Goal: Use online tool/utility: Utilize a website feature to perform a specific function

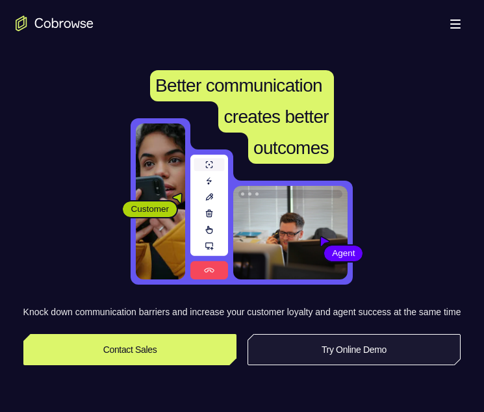
click at [342, 365] on link "Try Online Demo" at bounding box center [355, 349] width 214 height 31
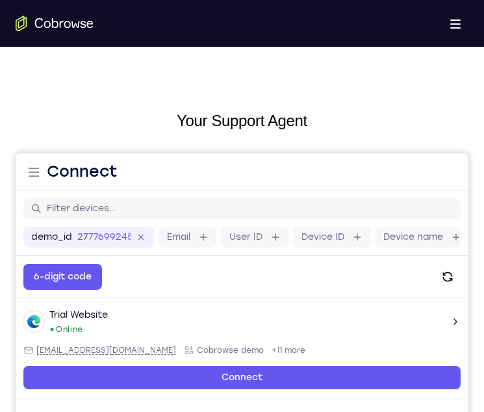
click at [60, 19] on icon "Go to the home page" at bounding box center [55, 24] width 78 height 16
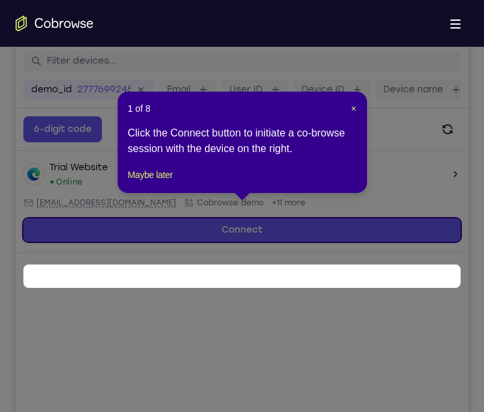
scroll to position [172, 0]
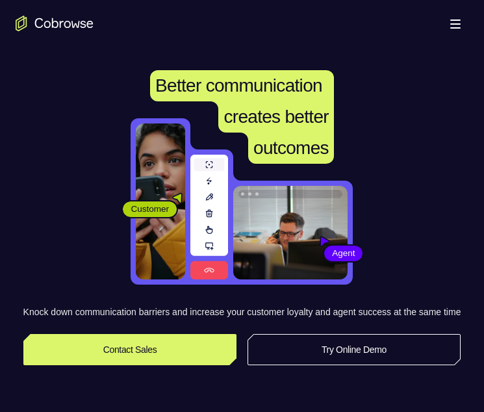
scroll to position [519, 0]
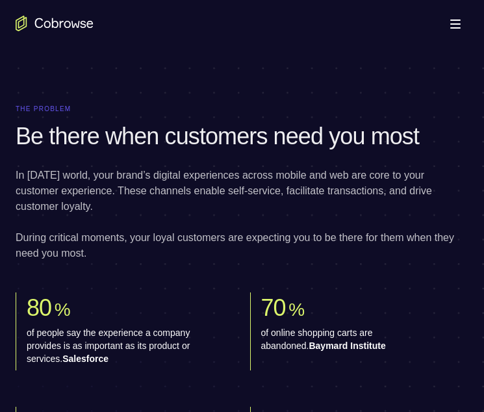
click at [53, 29] on icon "Go to the home page" at bounding box center [55, 24] width 78 height 16
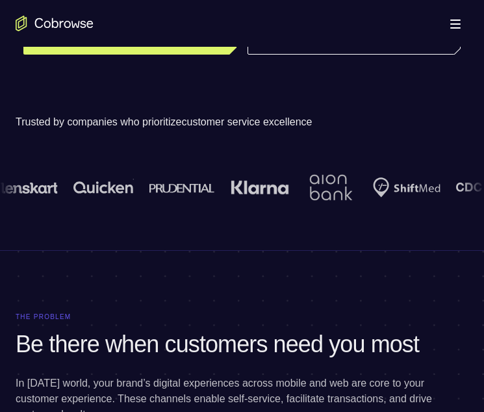
scroll to position [83, 0]
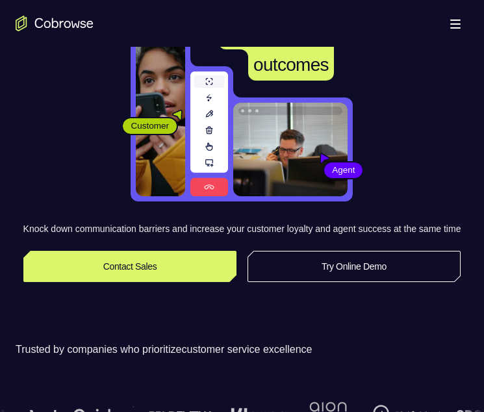
click at [72, 27] on icon "Go to the home page" at bounding box center [55, 24] width 78 height 16
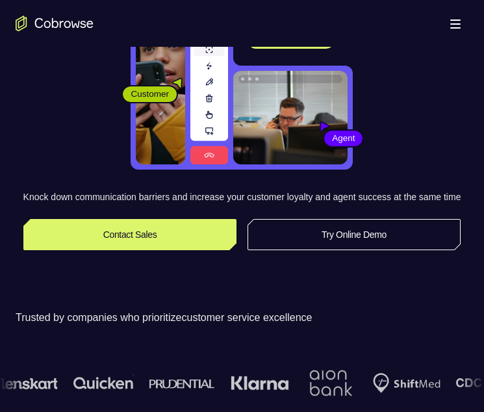
scroll to position [116, 0]
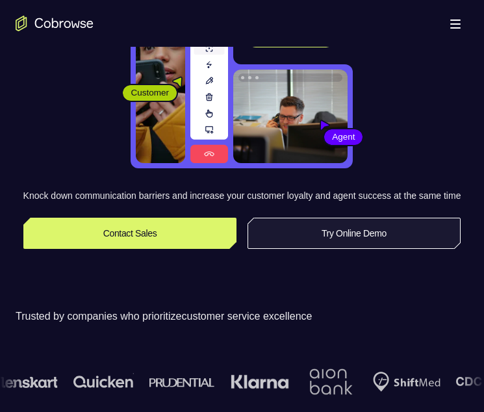
click at [346, 240] on link "Try Online Demo" at bounding box center [355, 233] width 214 height 31
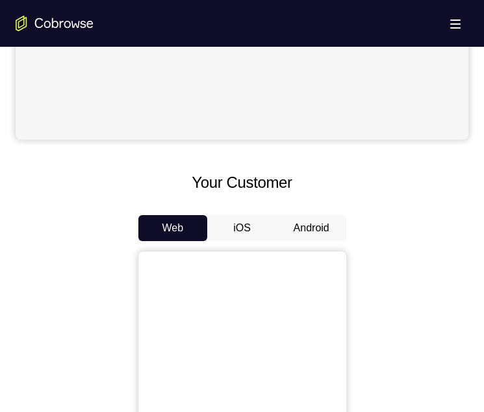
scroll to position [569, 0]
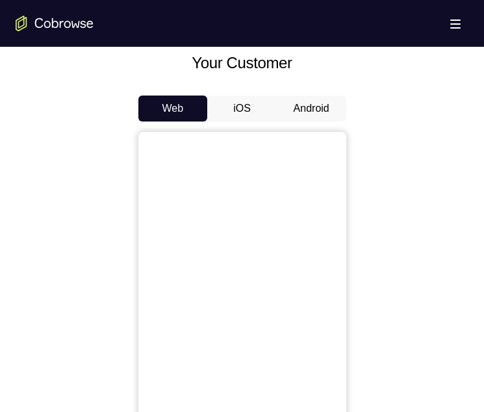
click at [299, 112] on button "Android" at bounding box center [312, 109] width 70 height 26
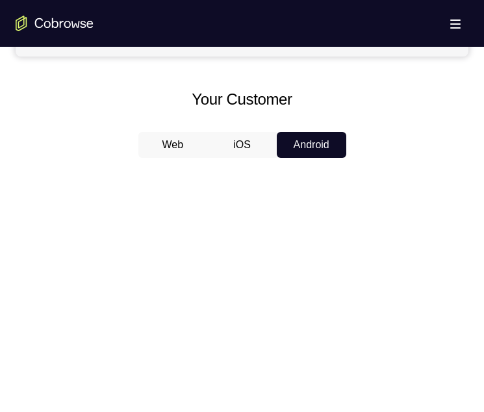
scroll to position [533, 0]
click at [178, 142] on button "Web" at bounding box center [173, 144] width 70 height 26
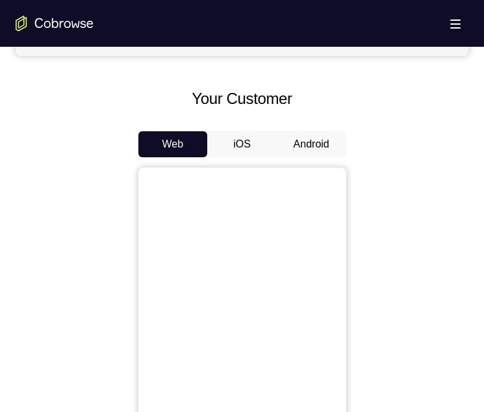
drag, startPoint x: 286, startPoint y: 158, endPoint x: 299, endPoint y: 142, distance: 20.3
click at [299, 142] on div "Web iOS Android" at bounding box center [242, 349] width 453 height 436
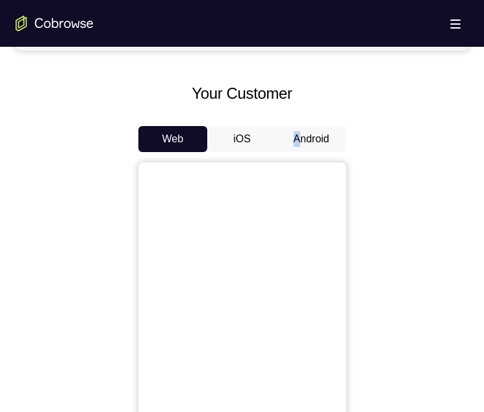
scroll to position [545, 0]
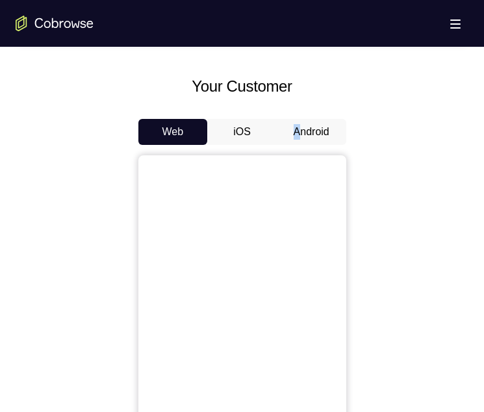
click at [320, 135] on button "Android" at bounding box center [312, 132] width 70 height 26
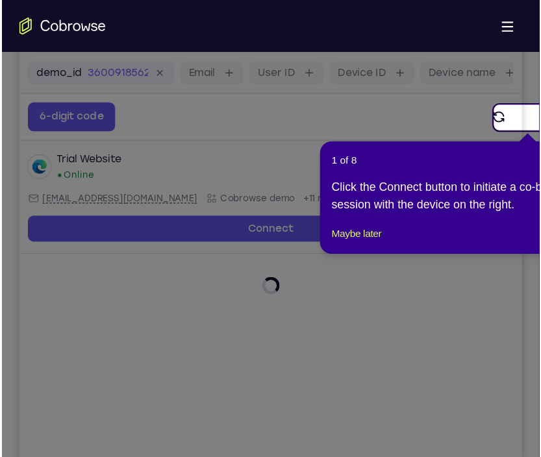
scroll to position [172, 0]
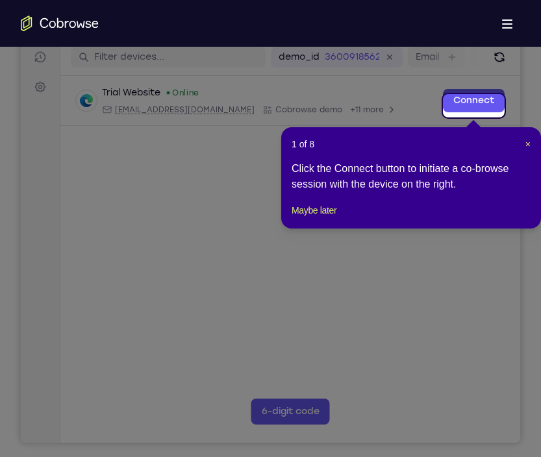
drag, startPoint x: 459, startPoint y: 0, endPoint x: 210, endPoint y: 150, distance: 290.6
click at [210, 150] on icon at bounding box center [276, 228] width 552 height 457
click at [326, 218] on button "Maybe later" at bounding box center [314, 211] width 45 height 16
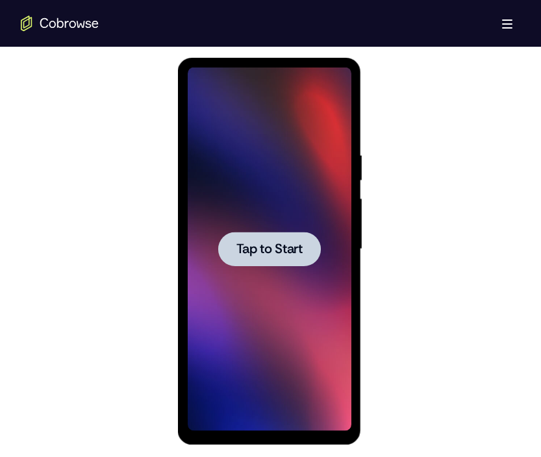
scroll to position [679, 0]
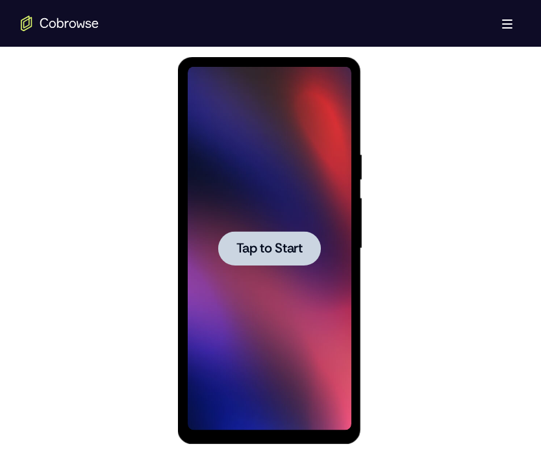
click at [268, 245] on span "Tap to Start" at bounding box center [270, 248] width 66 height 13
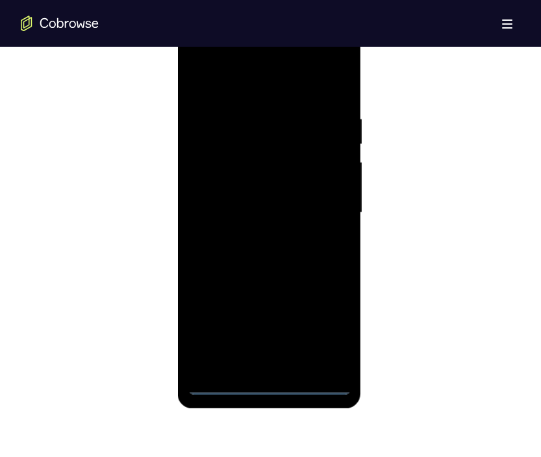
scroll to position [715, 0]
click at [266, 391] on div at bounding box center [270, 213] width 164 height 364
click at [333, 323] on div at bounding box center [270, 213] width 164 height 364
click at [229, 82] on div at bounding box center [270, 213] width 164 height 364
click at [319, 224] on div at bounding box center [270, 213] width 164 height 364
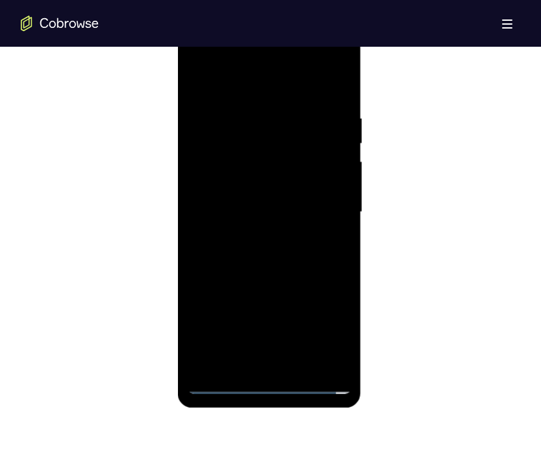
click at [249, 237] on div at bounding box center [270, 213] width 164 height 364
click at [308, 195] on div at bounding box center [270, 213] width 164 height 364
click at [252, 188] on div at bounding box center [270, 213] width 164 height 364
click at [262, 209] on div at bounding box center [270, 213] width 164 height 364
click at [259, 256] on div at bounding box center [270, 213] width 164 height 364
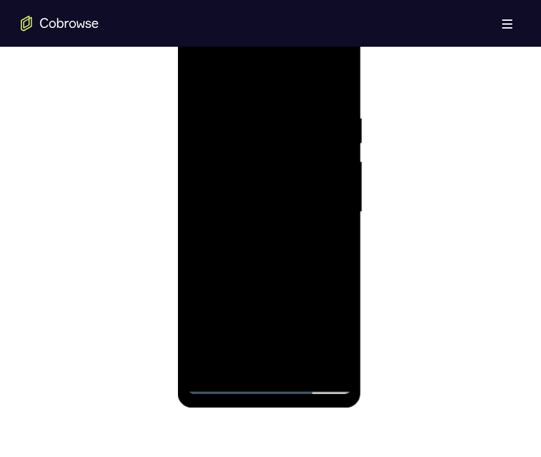
click at [264, 256] on div at bounding box center [270, 213] width 164 height 364
click at [282, 275] on div at bounding box center [270, 213] width 164 height 364
drag, startPoint x: 282, startPoint y: 272, endPoint x: 300, endPoint y: 144, distance: 128.7
click at [300, 144] on div at bounding box center [270, 213] width 164 height 364
click at [344, 350] on div at bounding box center [270, 213] width 164 height 364
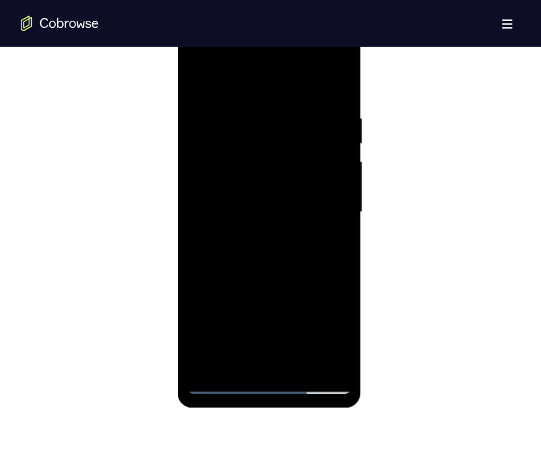
click at [299, 365] on div at bounding box center [270, 213] width 164 height 364
click at [287, 283] on div at bounding box center [270, 213] width 164 height 364
drag, startPoint x: 274, startPoint y: 214, endPoint x: 256, endPoint y: 315, distance: 101.7
click at [256, 315] on div at bounding box center [270, 213] width 164 height 364
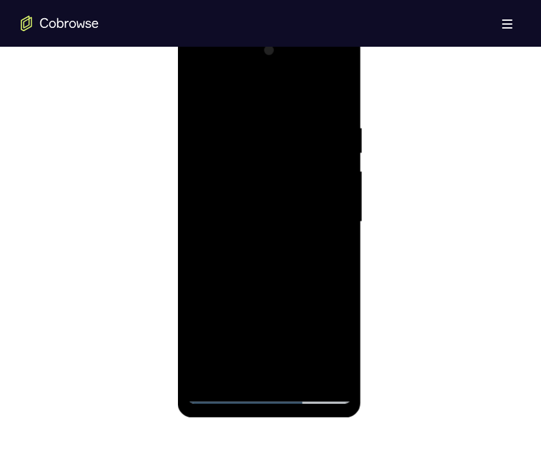
scroll to position [705, 0]
click at [198, 92] on div at bounding box center [270, 223] width 164 height 364
click at [341, 88] on div at bounding box center [270, 223] width 164 height 364
drag, startPoint x: 313, startPoint y: 143, endPoint x: 305, endPoint y: 261, distance: 117.9
click at [305, 261] on div at bounding box center [270, 223] width 164 height 364
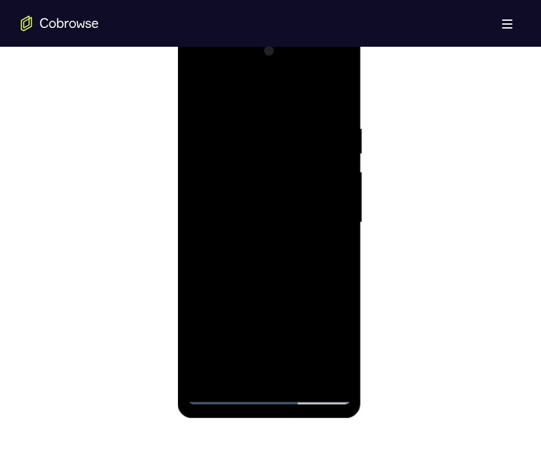
click at [200, 86] on div at bounding box center [270, 223] width 164 height 364
click at [255, 120] on div at bounding box center [270, 223] width 164 height 364
click at [337, 218] on div at bounding box center [270, 223] width 164 height 364
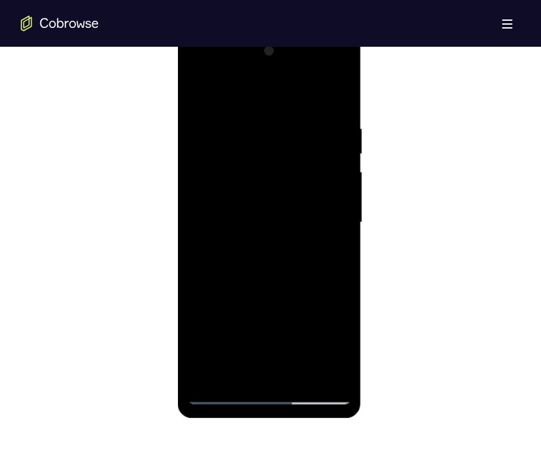
click at [337, 218] on div at bounding box center [270, 223] width 164 height 364
click at [336, 98] on div at bounding box center [270, 223] width 164 height 364
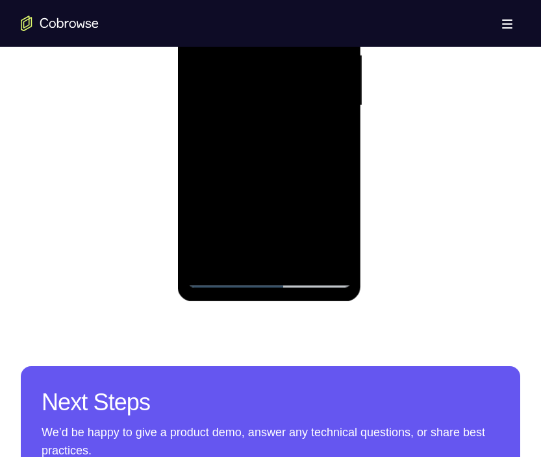
scroll to position [823, 0]
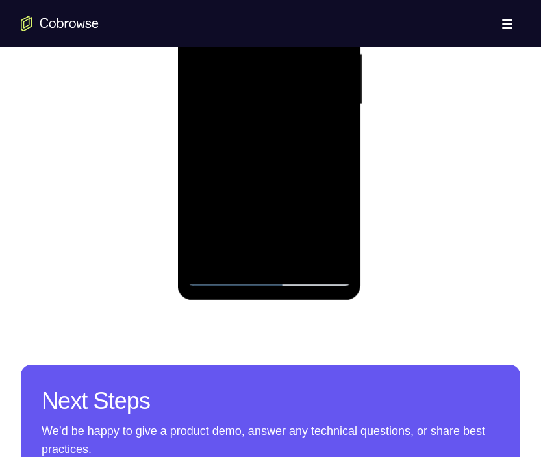
click at [297, 257] on div at bounding box center [270, 105] width 164 height 364
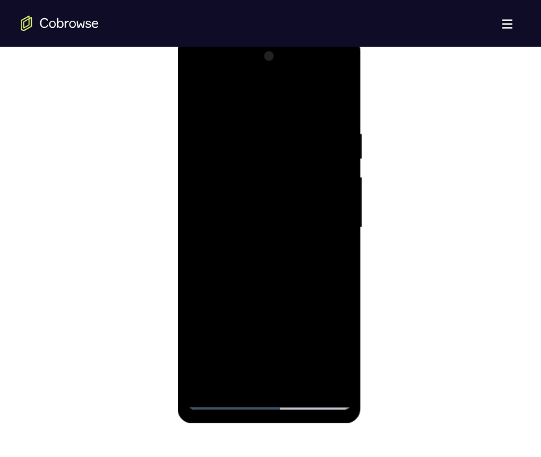
click at [201, 96] on div at bounding box center [270, 228] width 164 height 364
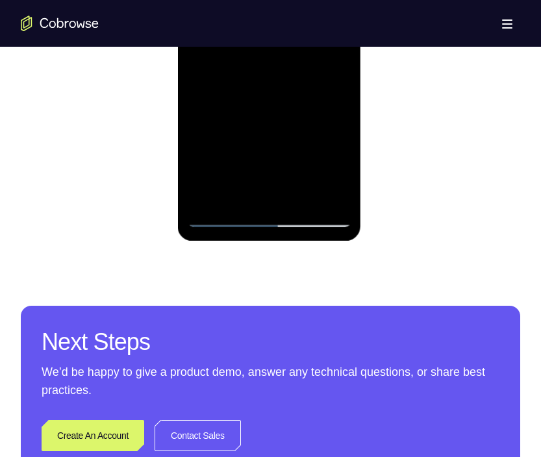
click at [209, 199] on div at bounding box center [270, 46] width 164 height 364
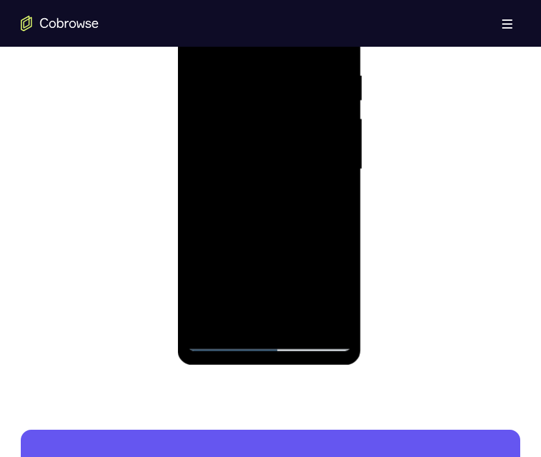
scroll to position [752, 0]
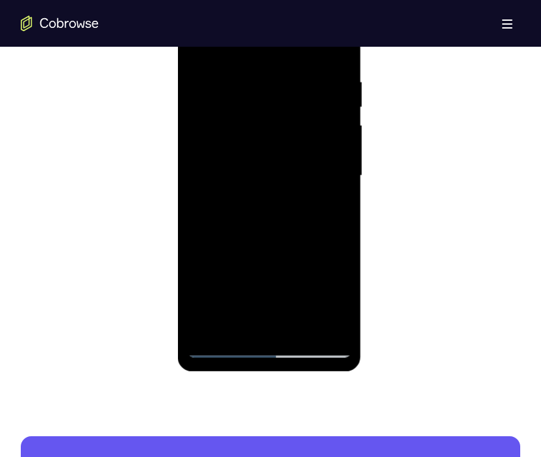
click at [307, 77] on div at bounding box center [270, 176] width 164 height 364
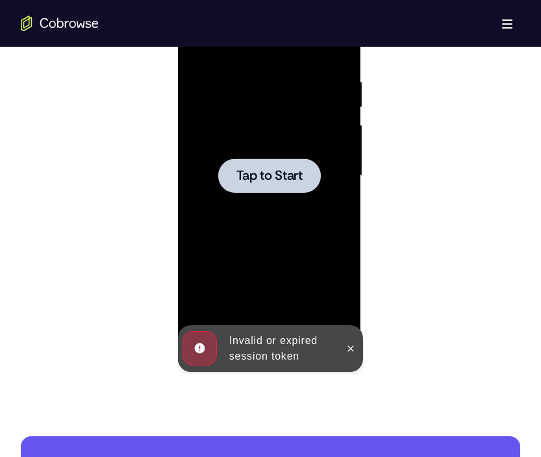
click at [271, 188] on div at bounding box center [269, 176] width 103 height 34
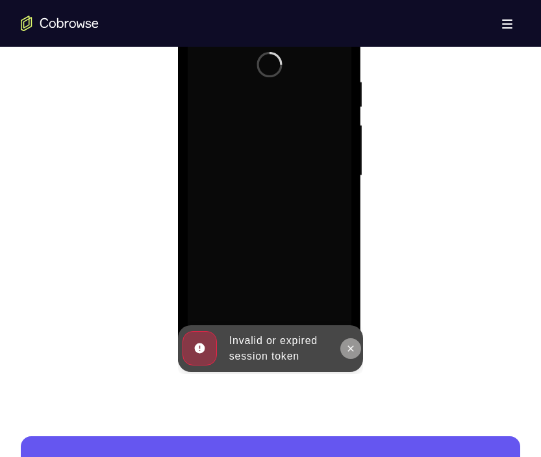
click at [353, 348] on icon at bounding box center [351, 349] width 10 height 10
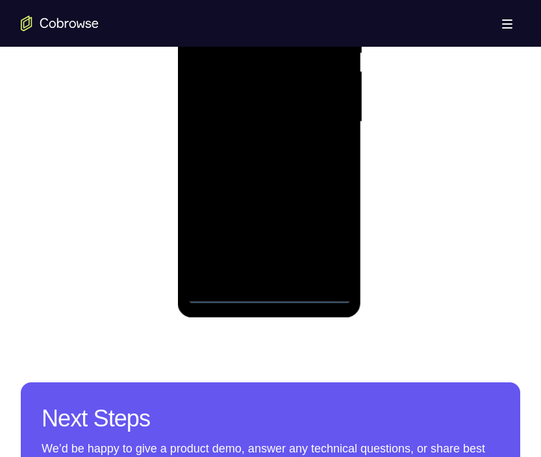
scroll to position [806, 0]
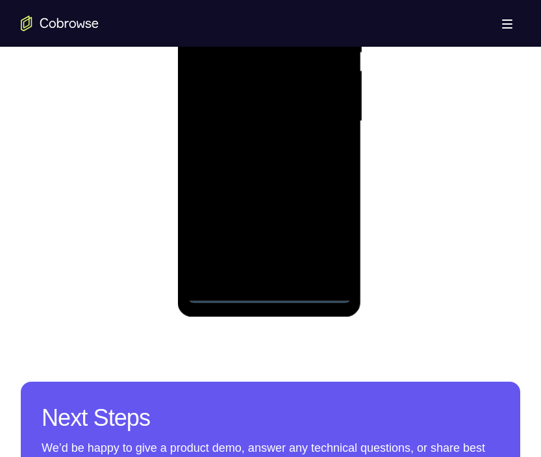
click at [270, 290] on div at bounding box center [270, 122] width 164 height 364
click at [326, 242] on div at bounding box center [270, 122] width 164 height 364
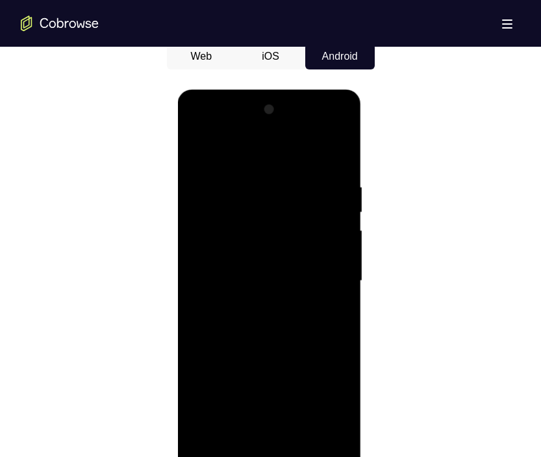
scroll to position [640, 0]
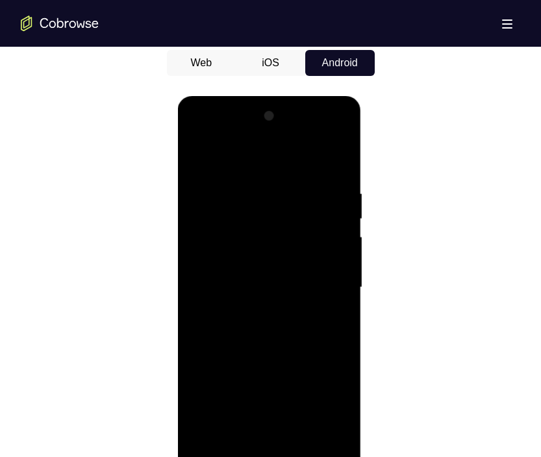
click at [224, 170] on div at bounding box center [270, 288] width 164 height 364
click at [325, 292] on div at bounding box center [270, 288] width 164 height 364
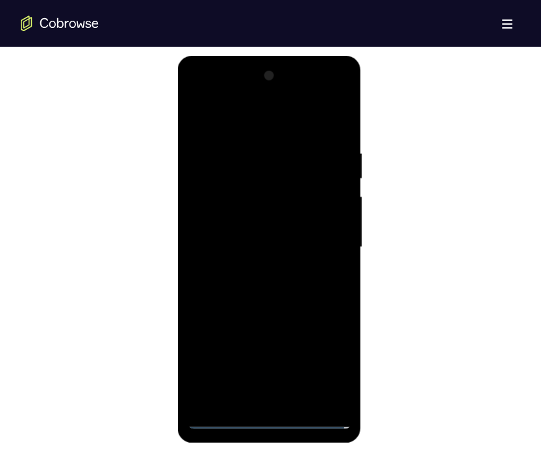
scroll to position [683, 0]
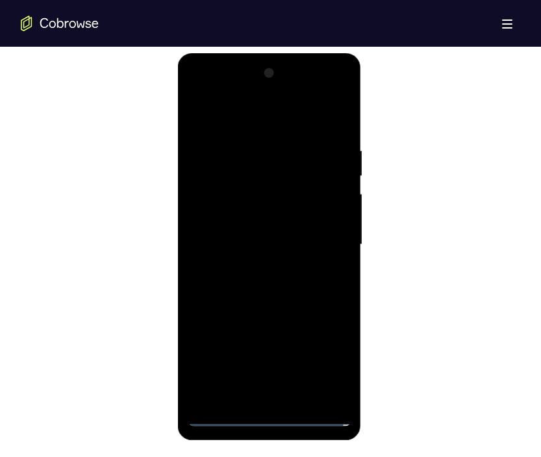
click at [257, 268] on div at bounding box center [270, 245] width 164 height 364
click at [270, 238] on div at bounding box center [270, 245] width 164 height 364
click at [264, 219] on div at bounding box center [270, 245] width 164 height 364
click at [280, 246] on div at bounding box center [270, 245] width 164 height 364
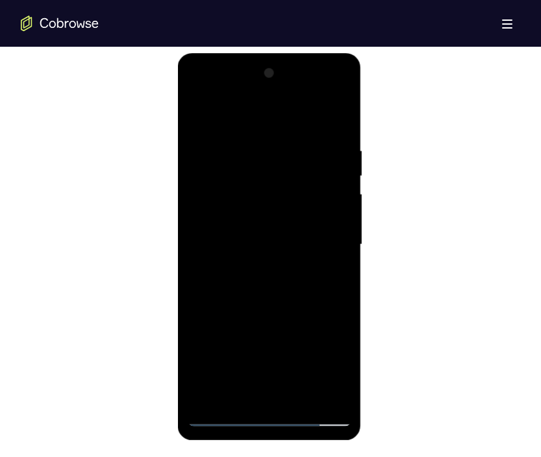
click at [289, 251] on div at bounding box center [270, 245] width 164 height 364
click at [274, 286] on div at bounding box center [270, 245] width 164 height 364
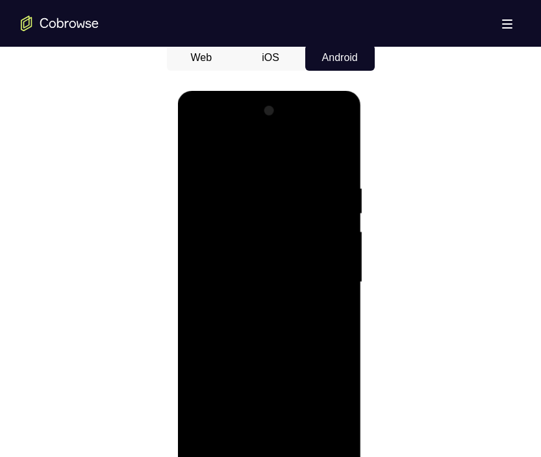
scroll to position [645, 0]
click at [270, 335] on div at bounding box center [270, 283] width 164 height 364
drag, startPoint x: 249, startPoint y: 324, endPoint x: 306, endPoint y: 207, distance: 130.2
click at [306, 207] on div at bounding box center [270, 283] width 164 height 364
click at [341, 231] on div at bounding box center [270, 283] width 164 height 364
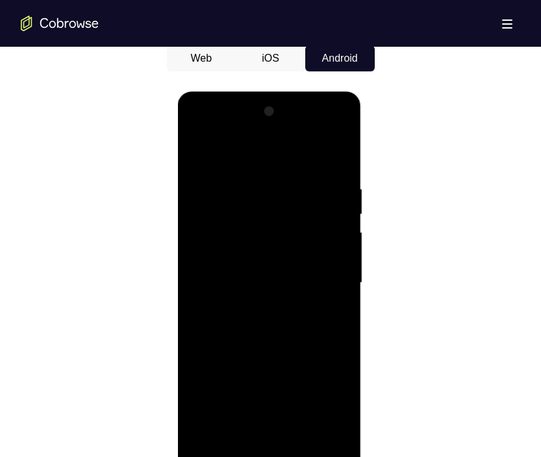
click at [341, 231] on div at bounding box center [270, 283] width 164 height 364
drag, startPoint x: 278, startPoint y: 249, endPoint x: 264, endPoint y: 325, distance: 77.4
click at [264, 325] on div at bounding box center [270, 283] width 164 height 364
drag, startPoint x: 250, startPoint y: 347, endPoint x: 356, endPoint y: 185, distance: 193.9
click at [356, 185] on div at bounding box center [270, 285] width 184 height 387
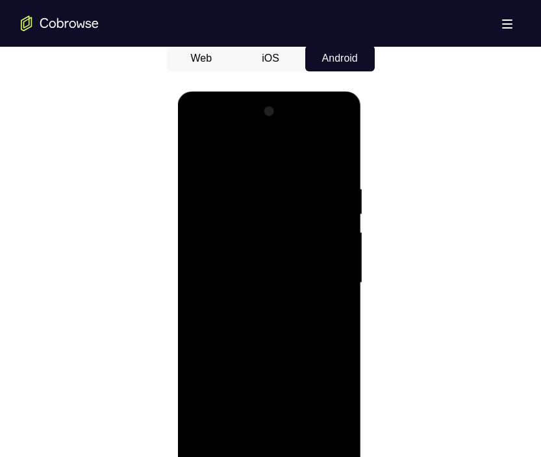
drag, startPoint x: 273, startPoint y: 286, endPoint x: 298, endPoint y: 213, distance: 76.9
click at [298, 213] on div at bounding box center [270, 283] width 164 height 364
drag, startPoint x: 255, startPoint y: 325, endPoint x: 285, endPoint y: 226, distance: 103.4
click at [285, 226] on div at bounding box center [270, 283] width 164 height 364
click at [344, 218] on div at bounding box center [270, 283] width 164 height 364
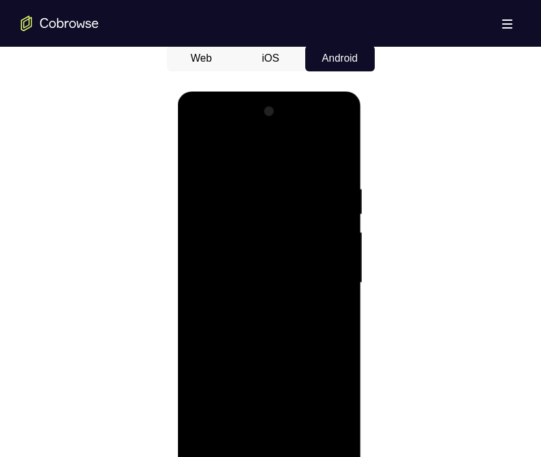
click at [344, 218] on div at bounding box center [270, 283] width 164 height 364
drag, startPoint x: 253, startPoint y: 284, endPoint x: 304, endPoint y: 197, distance: 101.1
click at [304, 197] on div at bounding box center [270, 283] width 164 height 364
drag, startPoint x: 270, startPoint y: 339, endPoint x: 318, endPoint y: 224, distance: 125.0
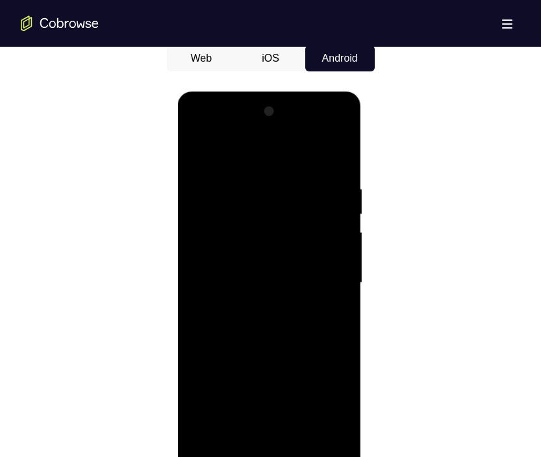
click at [318, 224] on div at bounding box center [270, 283] width 164 height 364
drag, startPoint x: 291, startPoint y: 275, endPoint x: 313, endPoint y: 186, distance: 91.6
click at [313, 186] on div at bounding box center [270, 283] width 164 height 364
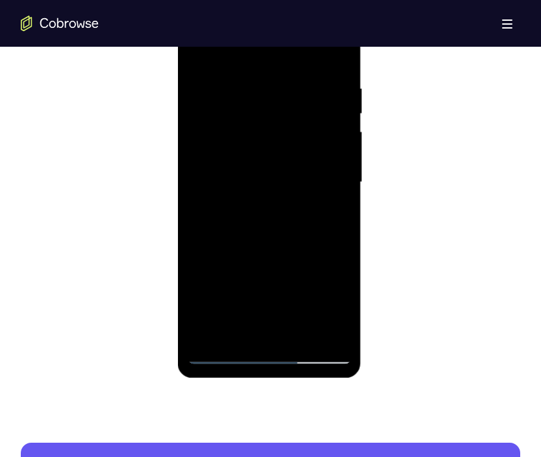
scroll to position [747, 0]
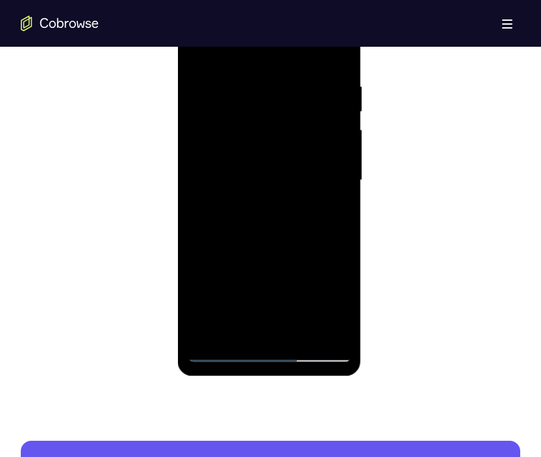
drag, startPoint x: 248, startPoint y: 276, endPoint x: 284, endPoint y: 179, distance: 103.4
click at [284, 179] on div at bounding box center [270, 181] width 164 height 364
click at [198, 235] on div at bounding box center [270, 181] width 164 height 364
drag, startPoint x: 292, startPoint y: 284, endPoint x: 364, endPoint y: 83, distance: 214.0
click at [363, 83] on html "Online web based iOS Simulators and Android Emulators. Run iPhone, iPad, Mobile…" at bounding box center [270, 184] width 185 height 390
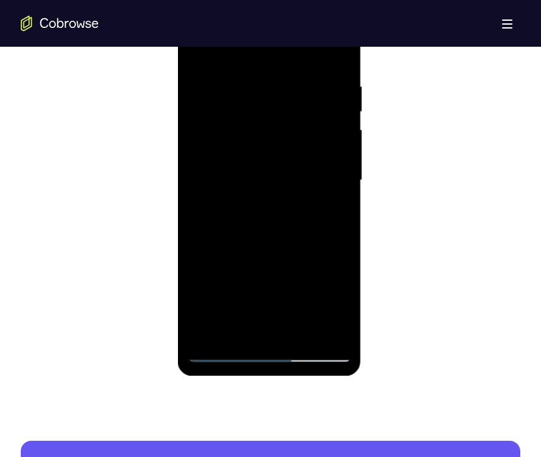
drag, startPoint x: 300, startPoint y: 99, endPoint x: 255, endPoint y: 279, distance: 184.9
click at [255, 279] on div at bounding box center [270, 181] width 164 height 364
drag, startPoint x: 292, startPoint y: 109, endPoint x: 276, endPoint y: 222, distance: 114.9
click at [276, 222] on div at bounding box center [270, 181] width 164 height 364
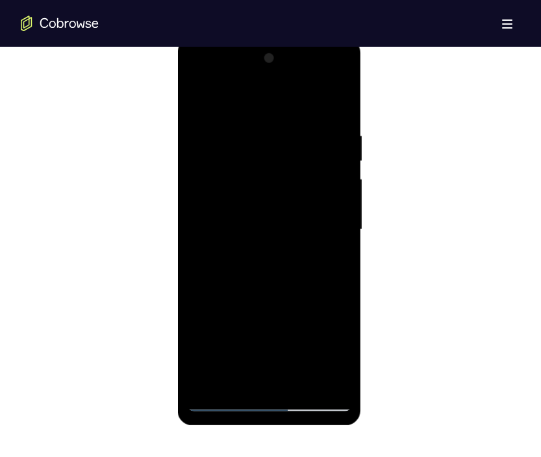
scroll to position [697, 0]
drag, startPoint x: 301, startPoint y: 138, endPoint x: 281, endPoint y: 269, distance: 132.1
click at [281, 269] on div at bounding box center [270, 231] width 164 height 364
drag, startPoint x: 289, startPoint y: 168, endPoint x: 281, endPoint y: 273, distance: 105.6
click at [281, 273] on div at bounding box center [270, 231] width 164 height 364
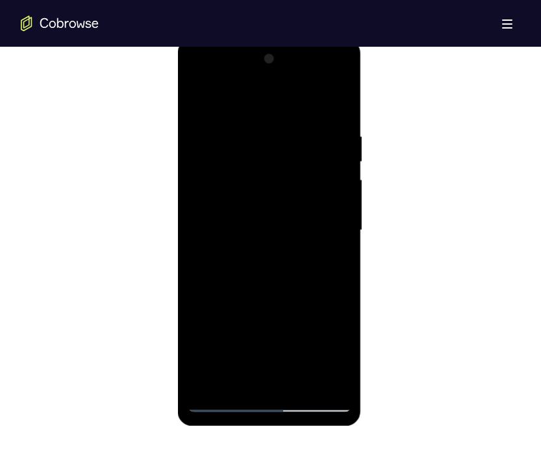
click at [344, 248] on div at bounding box center [270, 231] width 164 height 364
click at [196, 246] on div at bounding box center [270, 231] width 164 height 364
click at [344, 249] on div at bounding box center [270, 231] width 164 height 364
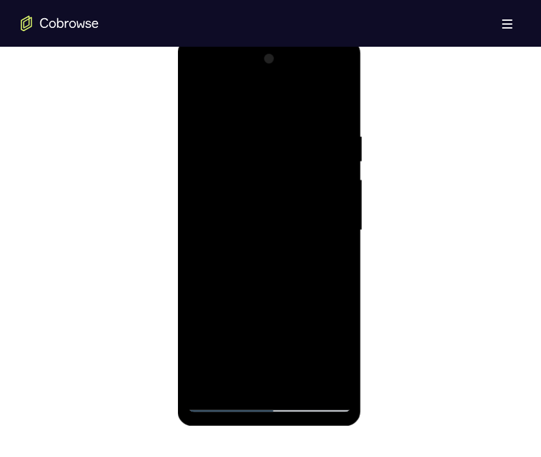
click at [344, 249] on div at bounding box center [270, 231] width 164 height 364
click at [198, 249] on div at bounding box center [270, 231] width 164 height 364
drag, startPoint x: 227, startPoint y: 293, endPoint x: 259, endPoint y: 140, distance: 156.6
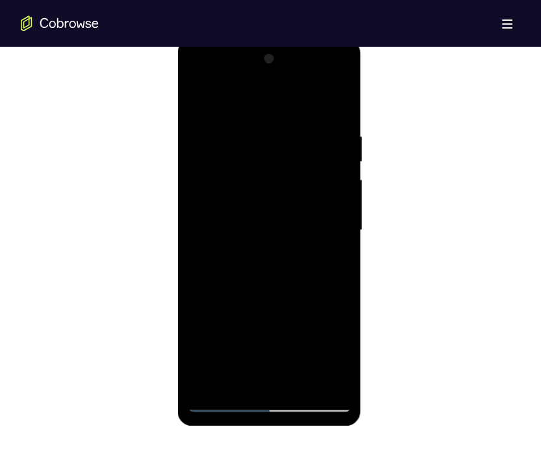
click at [259, 140] on div at bounding box center [270, 231] width 164 height 364
drag, startPoint x: 259, startPoint y: 338, endPoint x: 321, endPoint y: 116, distance: 230.0
click at [321, 116] on div at bounding box center [270, 231] width 164 height 364
click at [270, 233] on div at bounding box center [270, 231] width 164 height 364
drag, startPoint x: 270, startPoint y: 233, endPoint x: 243, endPoint y: 180, distance: 59.0
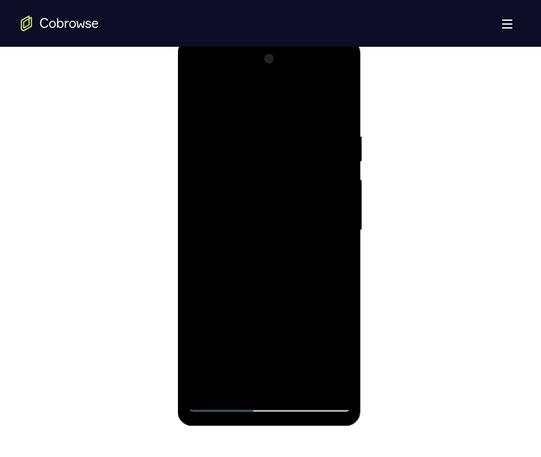
click at [243, 180] on div at bounding box center [270, 231] width 164 height 364
drag, startPoint x: 257, startPoint y: 315, endPoint x: 286, endPoint y: 181, distance: 137.0
click at [286, 181] on div at bounding box center [270, 231] width 164 height 364
drag, startPoint x: 314, startPoint y: 287, endPoint x: 345, endPoint y: 70, distance: 219.9
click at [345, 70] on div at bounding box center [270, 231] width 164 height 364
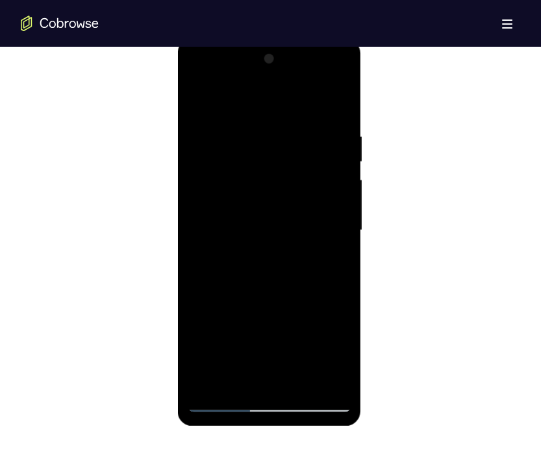
drag, startPoint x: 261, startPoint y: 264, endPoint x: 354, endPoint y: 22, distance: 259.6
click at [354, 39] on html "Online web based iOS Simulators and Android Emulators. Run iPhone, iPad, Mobile…" at bounding box center [270, 234] width 185 height 390
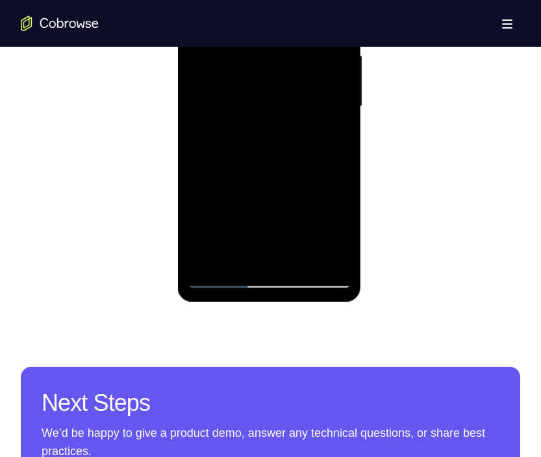
drag, startPoint x: 241, startPoint y: 194, endPoint x: 290, endPoint y: 102, distance: 103.8
click at [290, 102] on div at bounding box center [270, 107] width 164 height 364
drag, startPoint x: 251, startPoint y: 199, endPoint x: 302, endPoint y: 85, distance: 125.1
click at [302, 85] on div at bounding box center [270, 107] width 164 height 364
drag, startPoint x: 268, startPoint y: 174, endPoint x: 324, endPoint y: 84, distance: 105.7
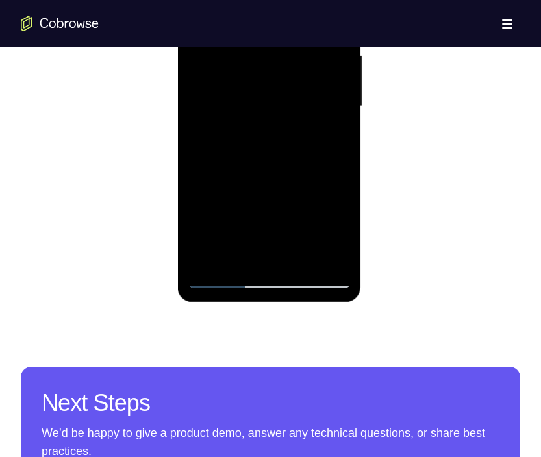
click at [324, 84] on div at bounding box center [270, 107] width 164 height 364
drag, startPoint x: 257, startPoint y: 210, endPoint x: 332, endPoint y: 70, distance: 158.7
click at [332, 70] on div at bounding box center [270, 107] width 164 height 364
click at [332, 263] on div at bounding box center [270, 107] width 164 height 364
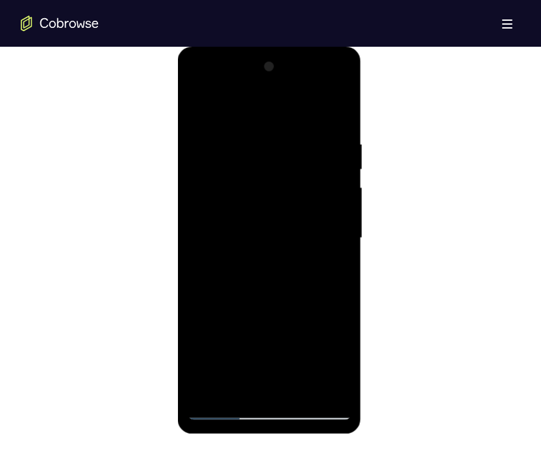
drag, startPoint x: 298, startPoint y: 219, endPoint x: 311, endPoint y: 330, distance: 111.9
click at [311, 330] on div at bounding box center [270, 239] width 164 height 364
click at [203, 210] on div at bounding box center [270, 239] width 164 height 364
click at [341, 238] on div at bounding box center [270, 239] width 164 height 364
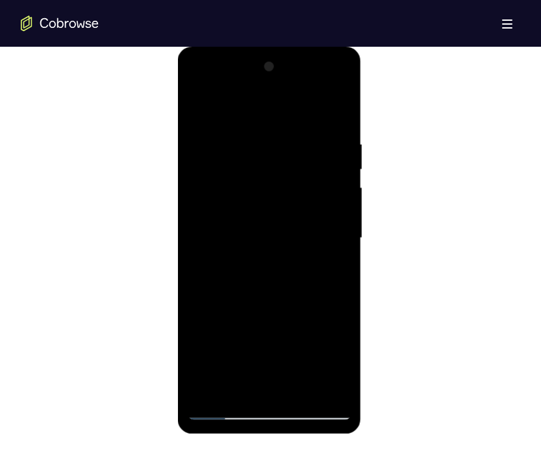
click at [190, 214] on div at bounding box center [270, 239] width 164 height 364
click at [342, 237] on div at bounding box center [270, 239] width 164 height 364
click at [339, 66] on div at bounding box center [270, 239] width 164 height 364
click at [203, 303] on div at bounding box center [270, 239] width 164 height 364
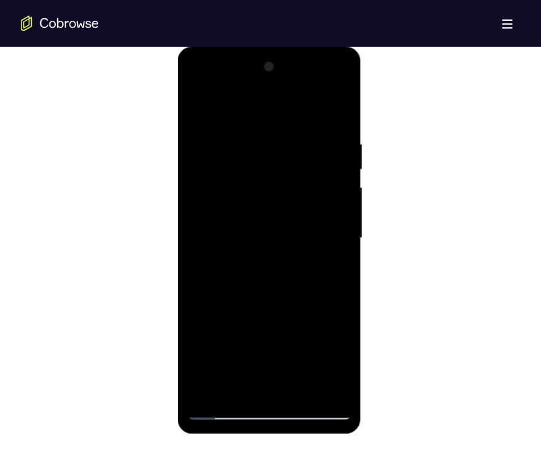
click at [346, 250] on div at bounding box center [270, 239] width 164 height 364
drag, startPoint x: 244, startPoint y: 212, endPoint x: 266, endPoint y: 113, distance: 101.7
click at [266, 113] on div at bounding box center [270, 239] width 164 height 364
click at [201, 390] on div at bounding box center [270, 239] width 164 height 364
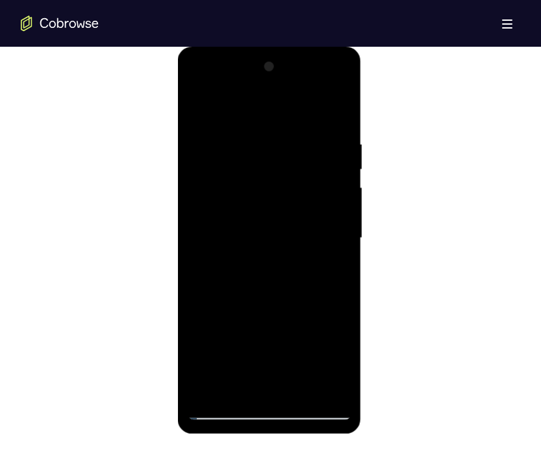
click at [207, 388] on div at bounding box center [270, 239] width 164 height 364
click at [246, 126] on div at bounding box center [270, 239] width 164 height 364
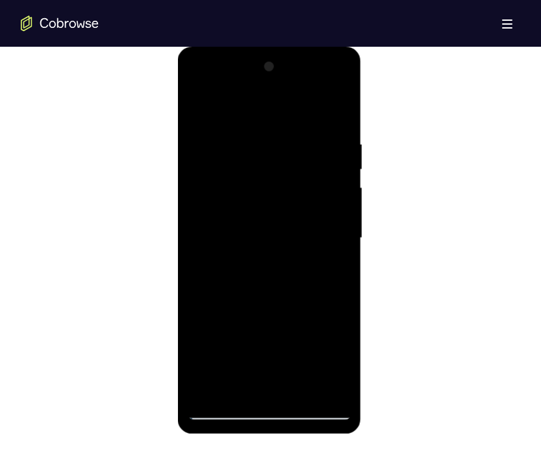
click at [246, 126] on div at bounding box center [270, 239] width 164 height 364
